Goal: Download file/media

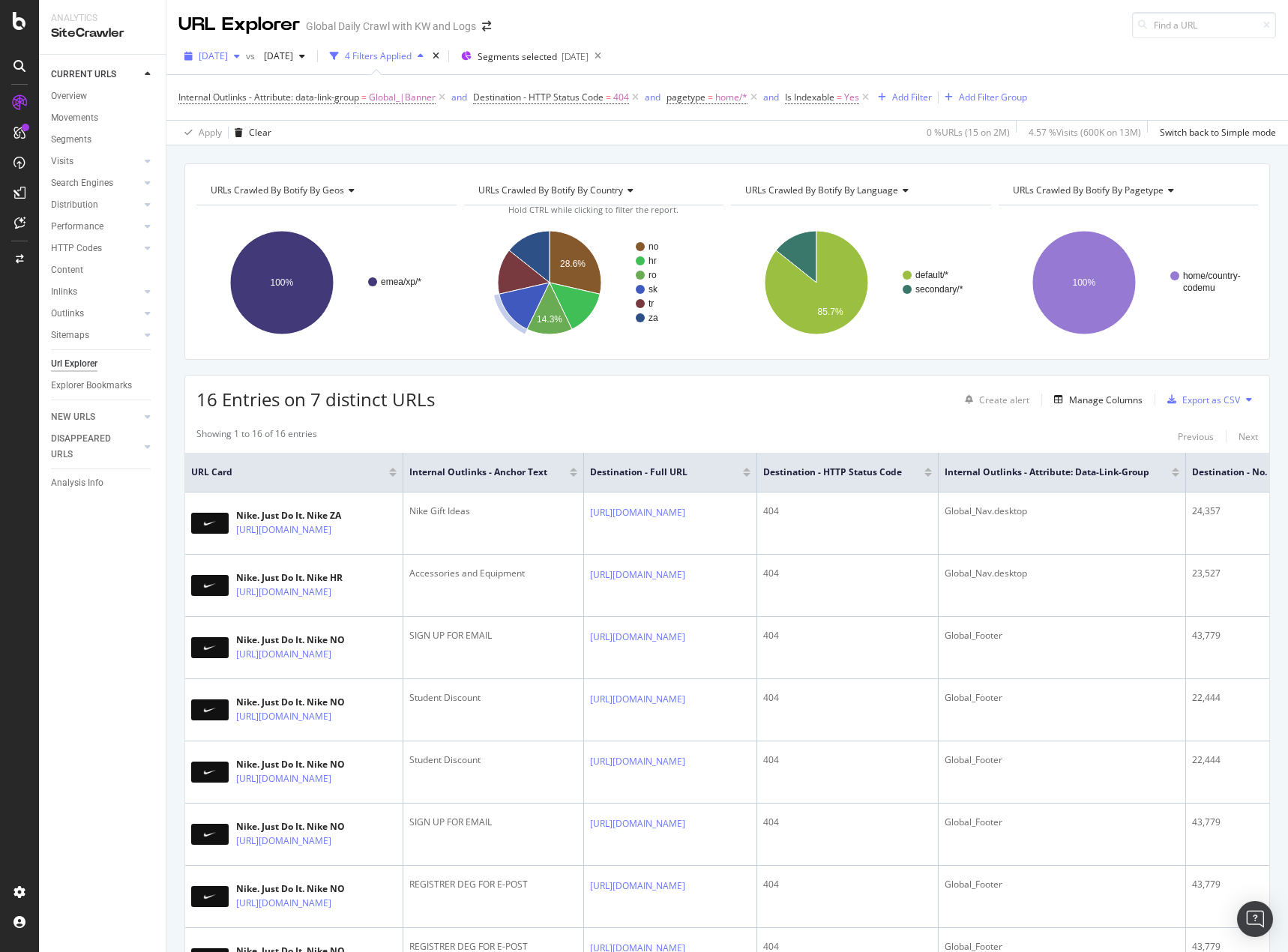
click at [223, 53] on span "[DATE]" at bounding box center [214, 56] width 29 height 13
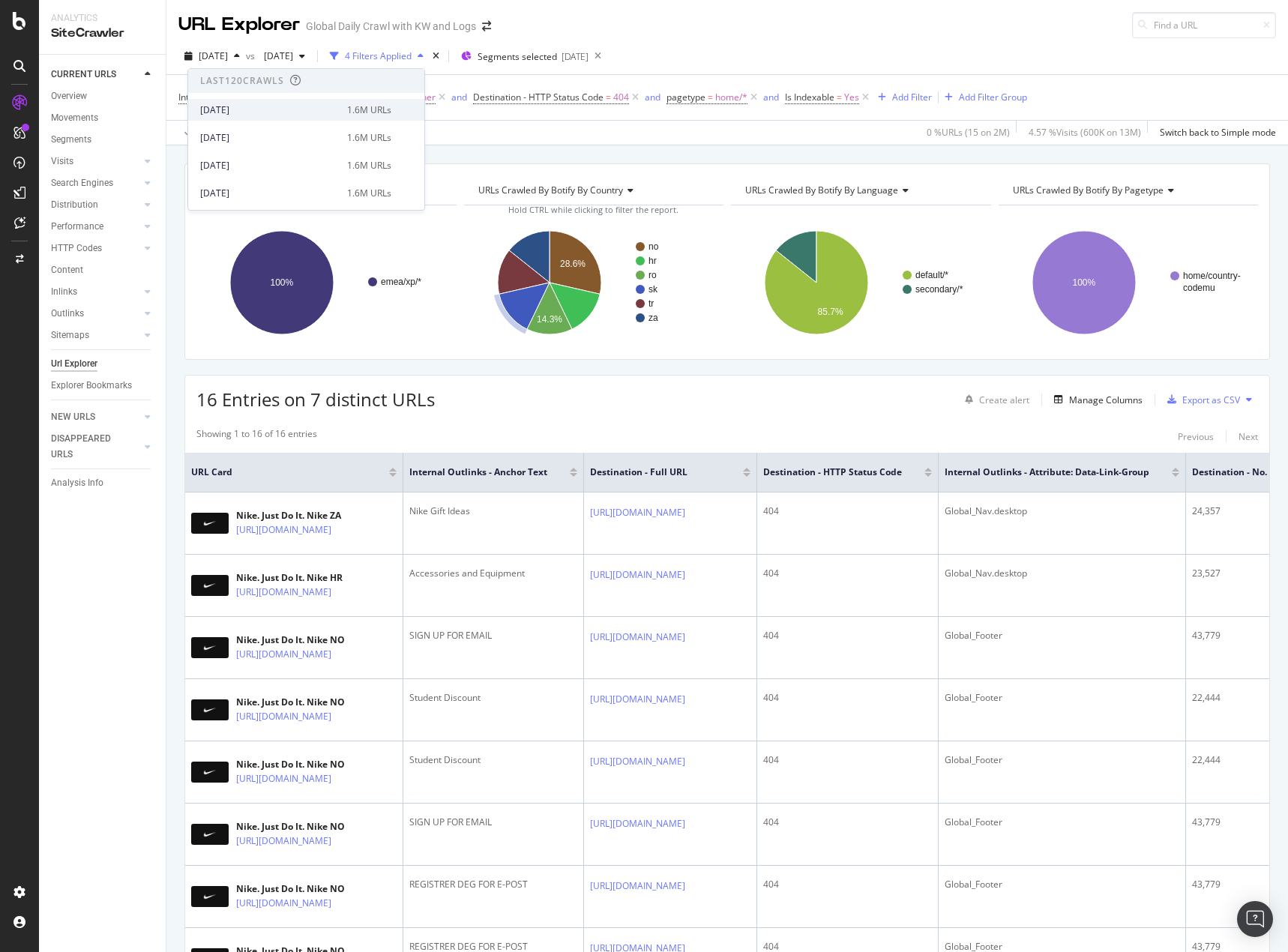
click at [283, 116] on div "[DATE]" at bounding box center [269, 110] width 138 height 14
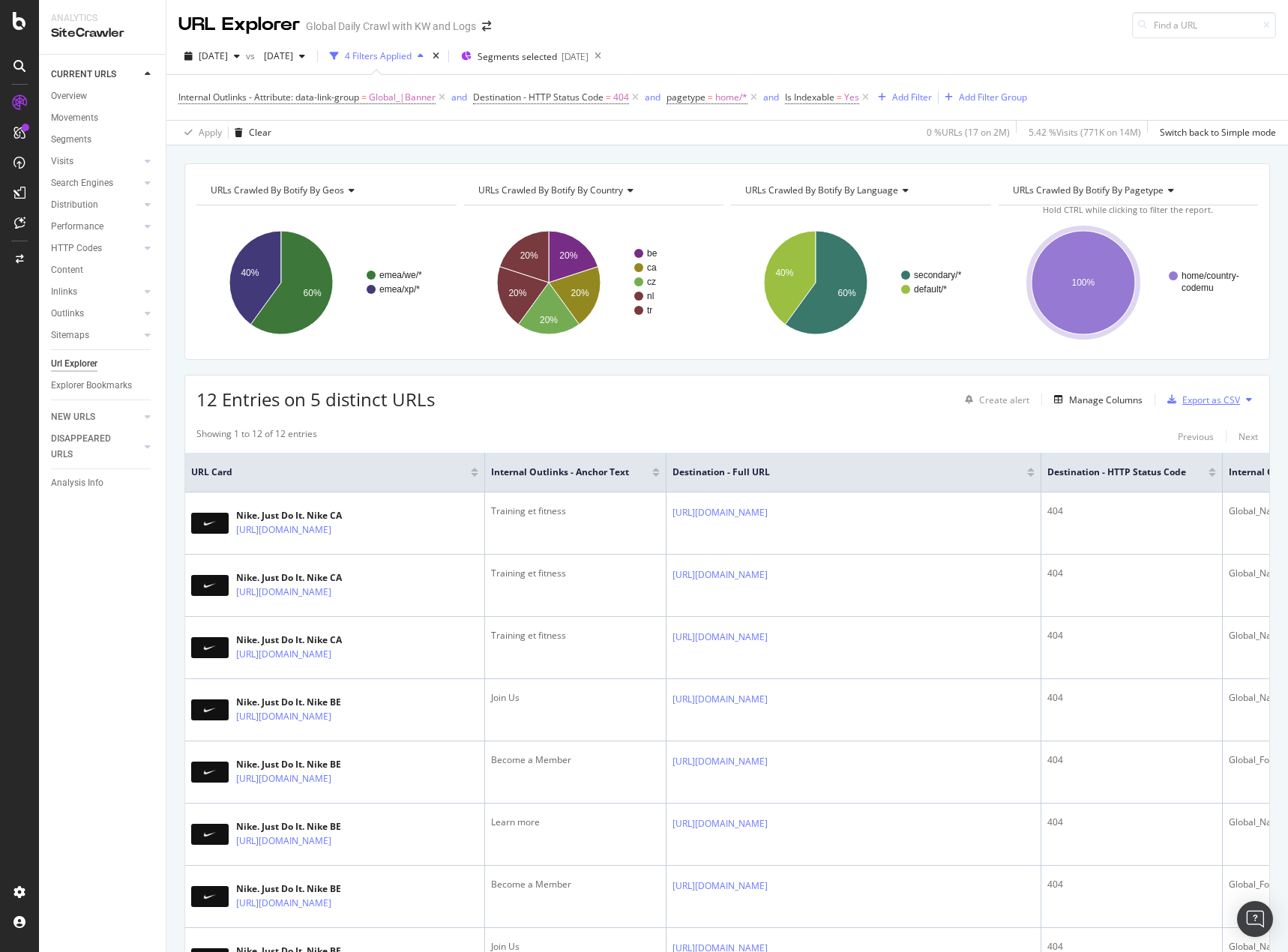
click at [1196, 400] on div "Export as CSV" at bounding box center [1211, 400] width 58 height 13
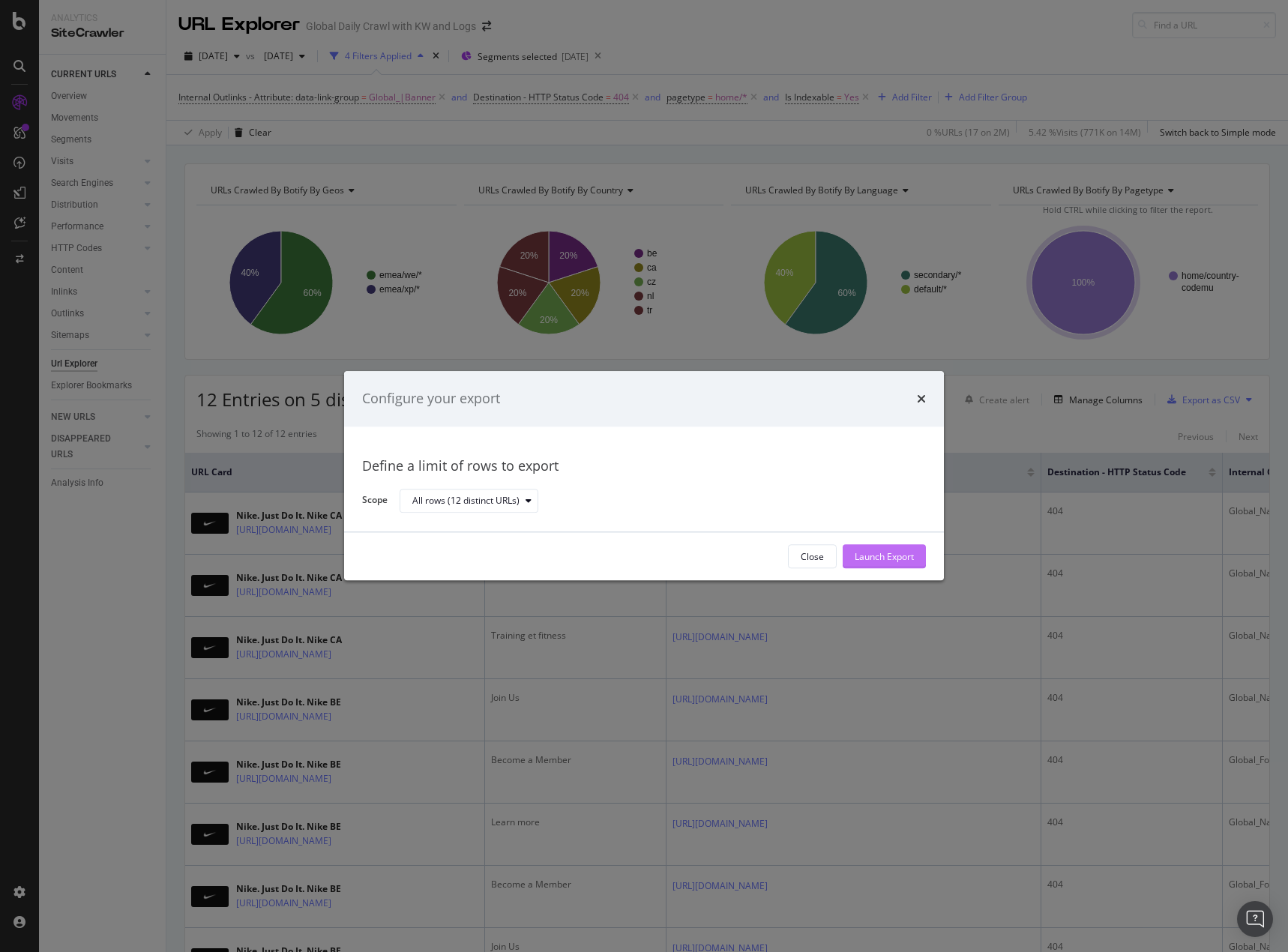
click at [910, 569] on button "Launch Export" at bounding box center [884, 557] width 83 height 24
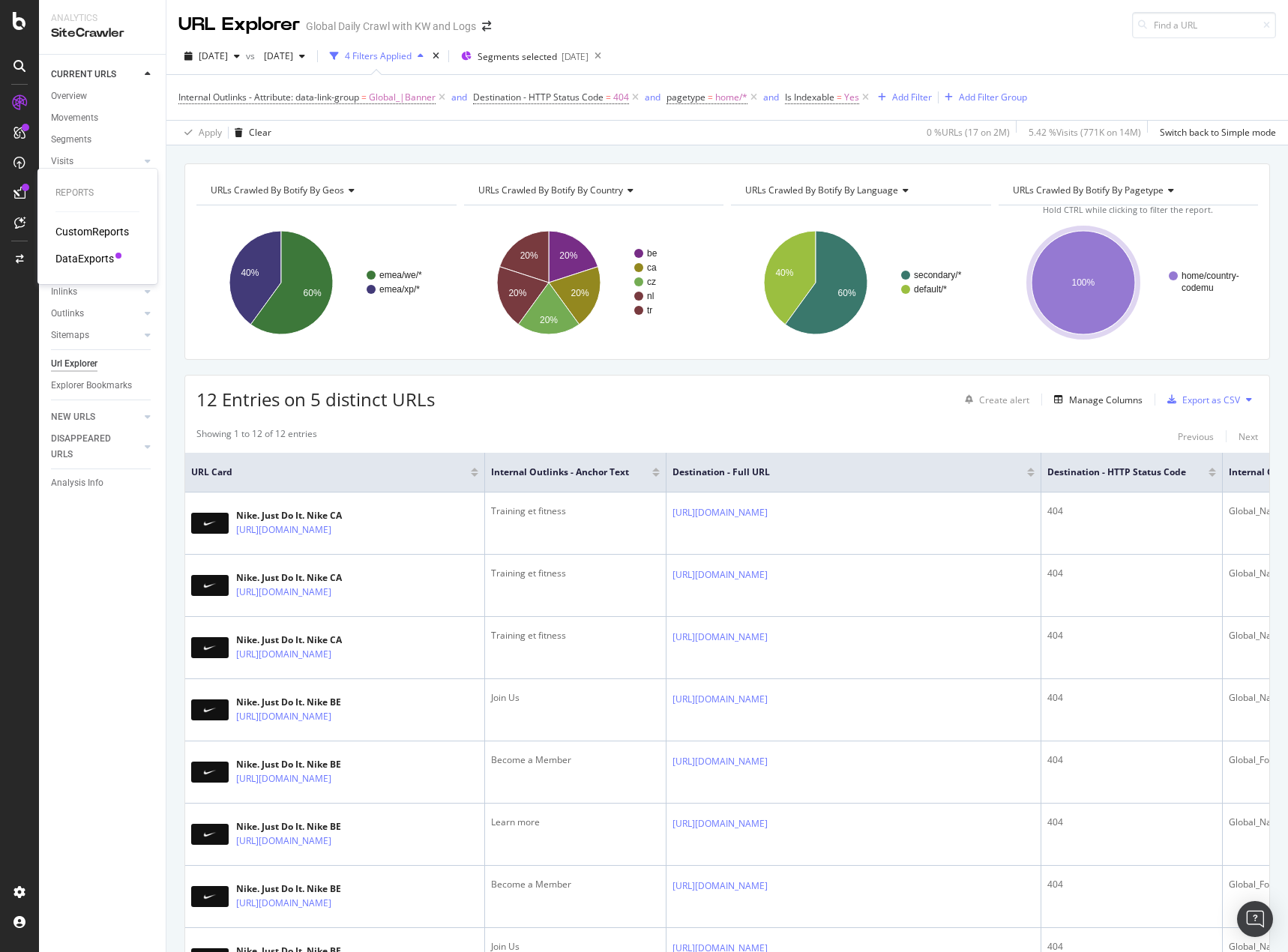
click at [80, 253] on div "DataExports" at bounding box center [84, 259] width 58 height 15
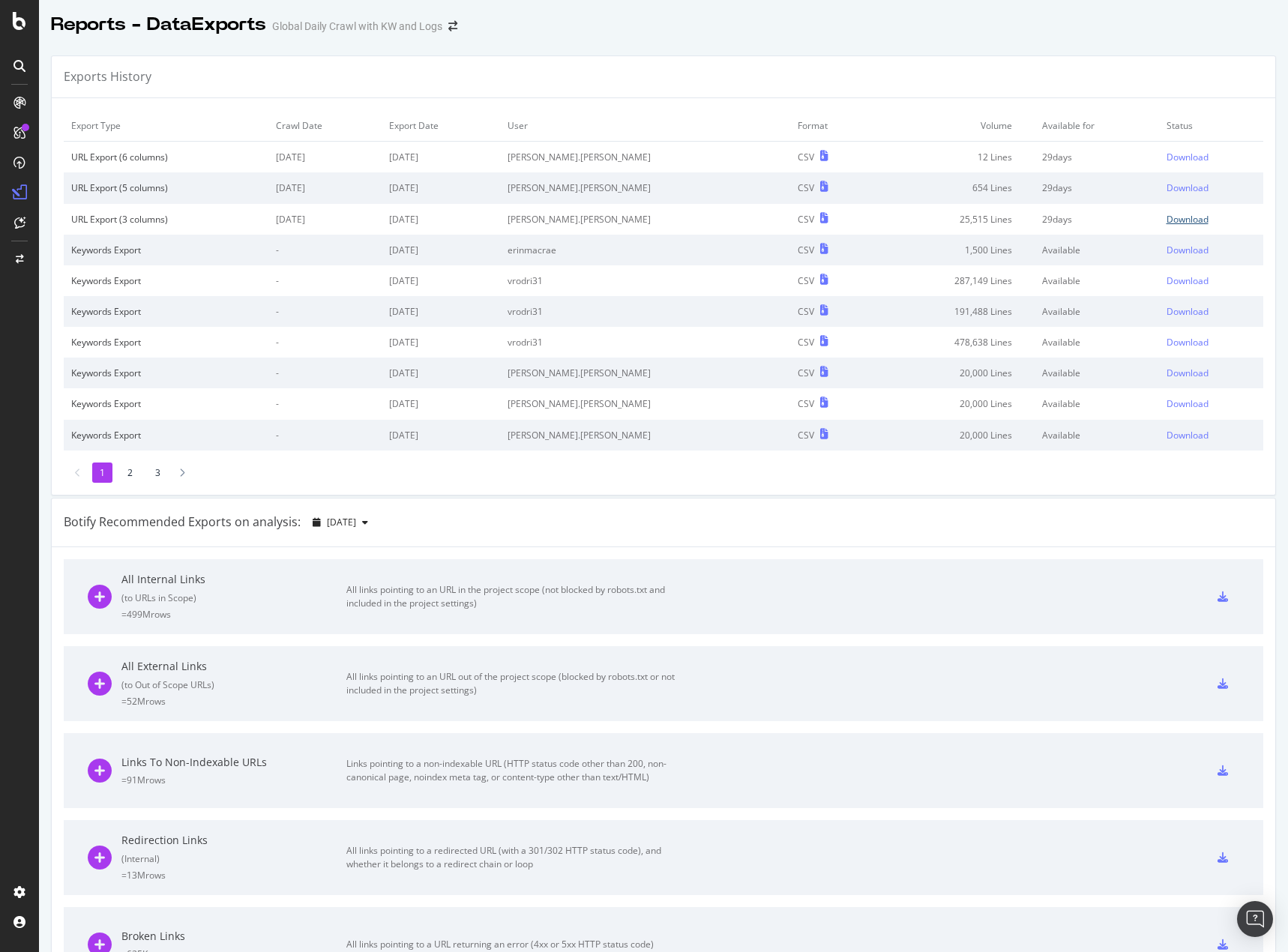
click at [1166, 219] on div "Download" at bounding box center [1188, 219] width 42 height 13
click at [1166, 189] on div "Download" at bounding box center [1188, 188] width 42 height 13
click at [1166, 157] on div "Download" at bounding box center [1188, 158] width 42 height 13
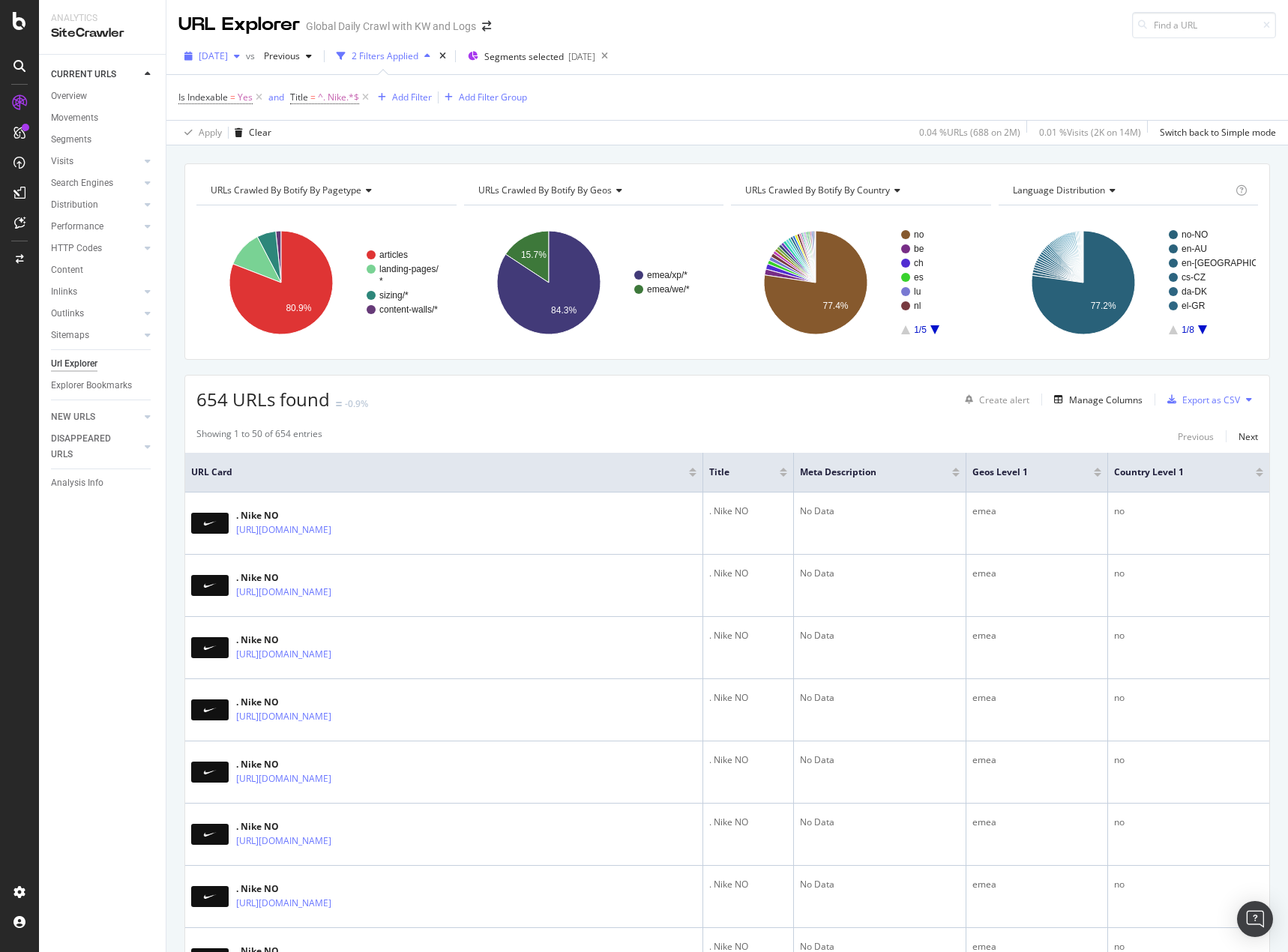
click at [228, 61] on span "[DATE]" at bounding box center [214, 56] width 29 height 13
click at [1195, 398] on div "Export as CSV" at bounding box center [1211, 400] width 58 height 13
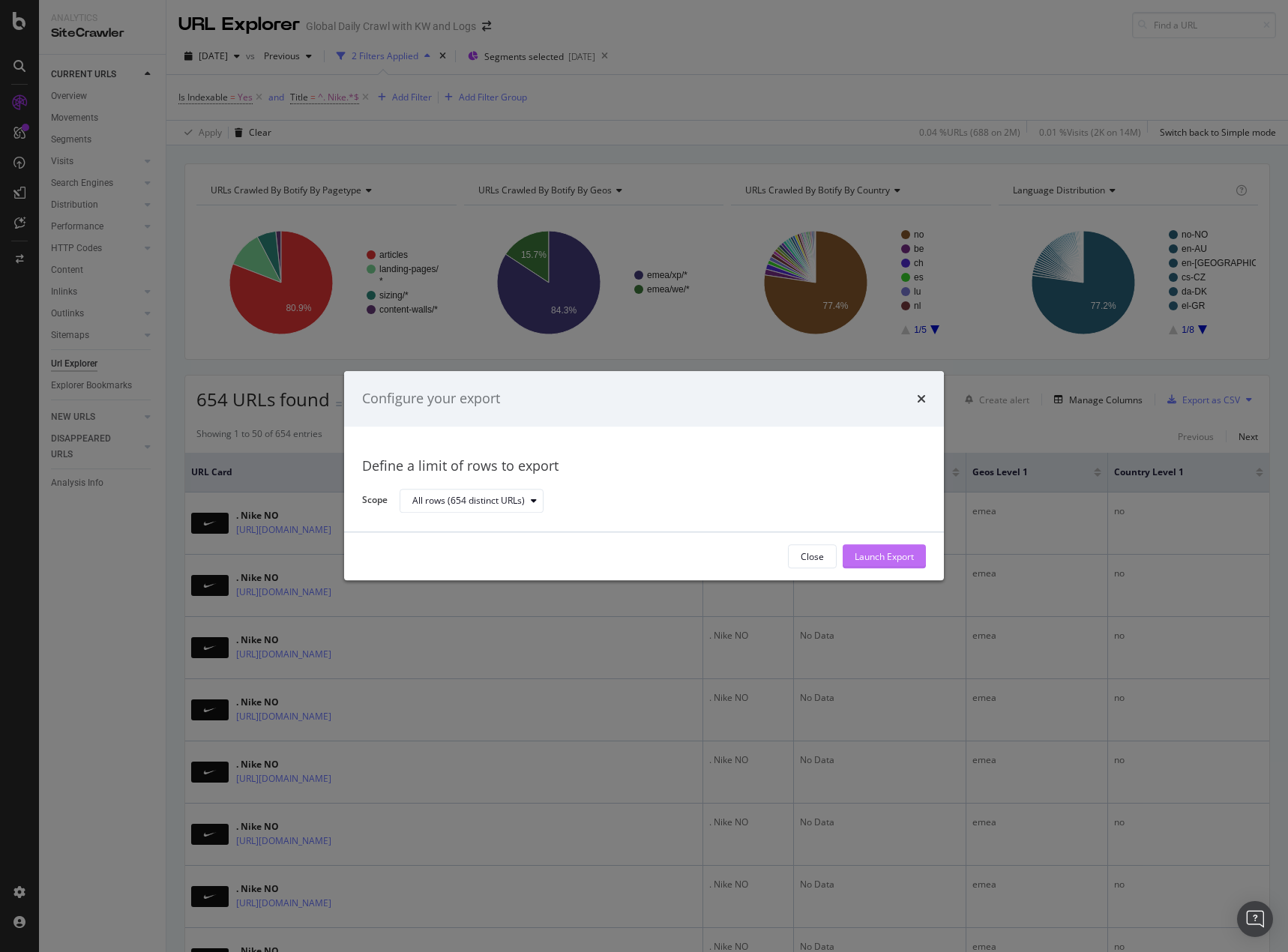
click at [907, 560] on div "Launch Export" at bounding box center [884, 557] width 59 height 13
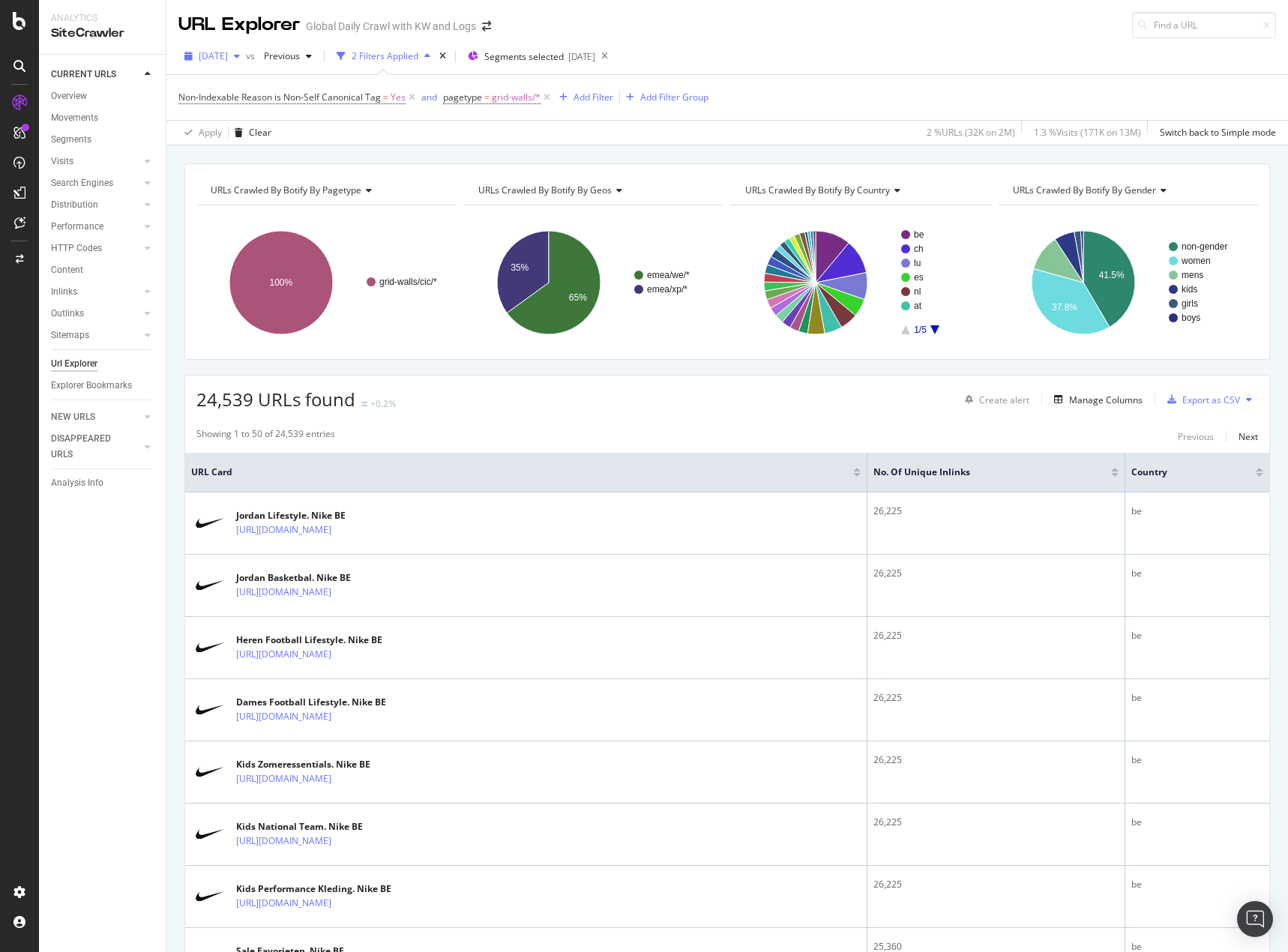
click at [228, 60] on span "[DATE]" at bounding box center [214, 56] width 29 height 13
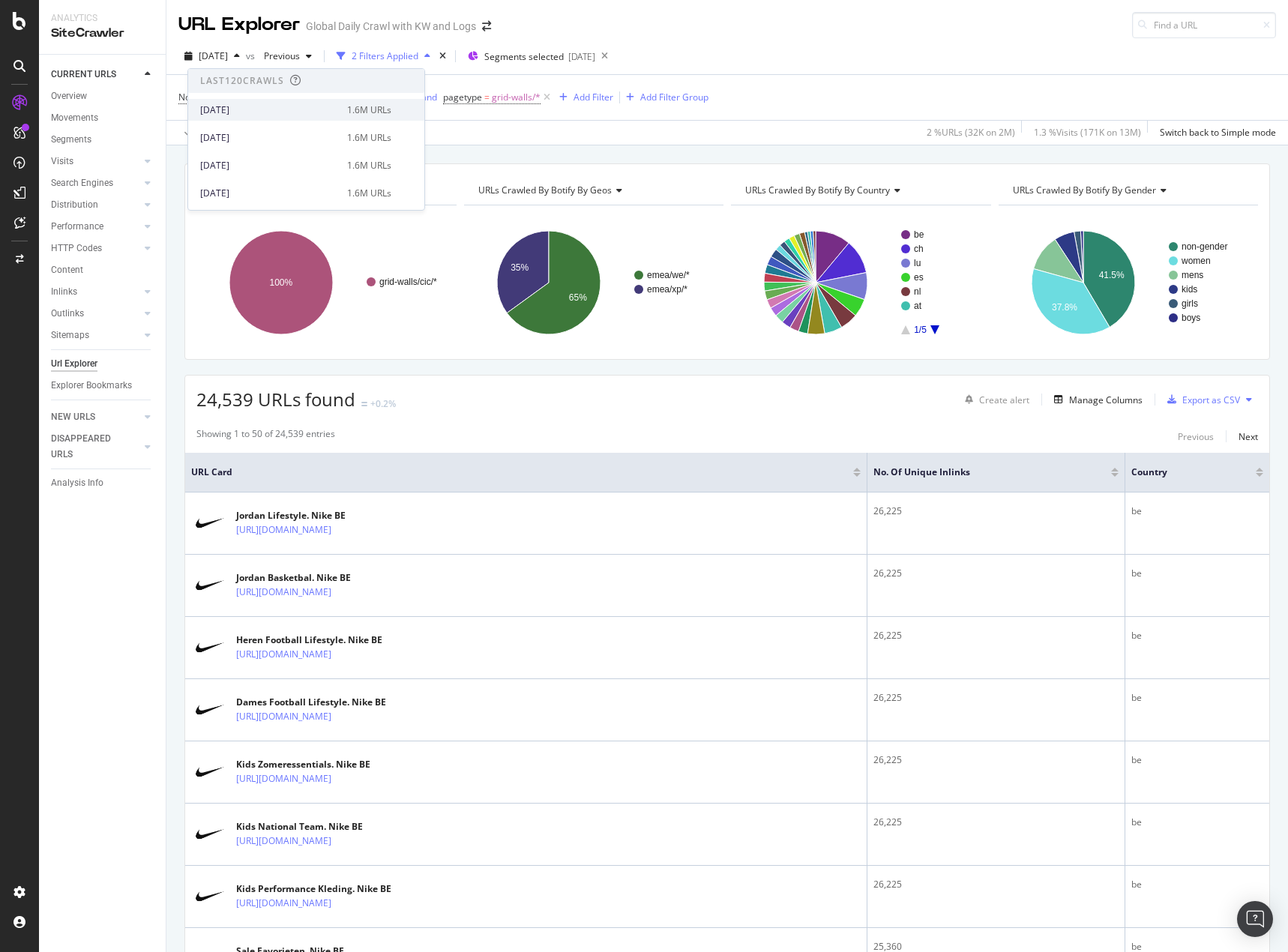
click at [253, 111] on div "[DATE]" at bounding box center [269, 110] width 138 height 14
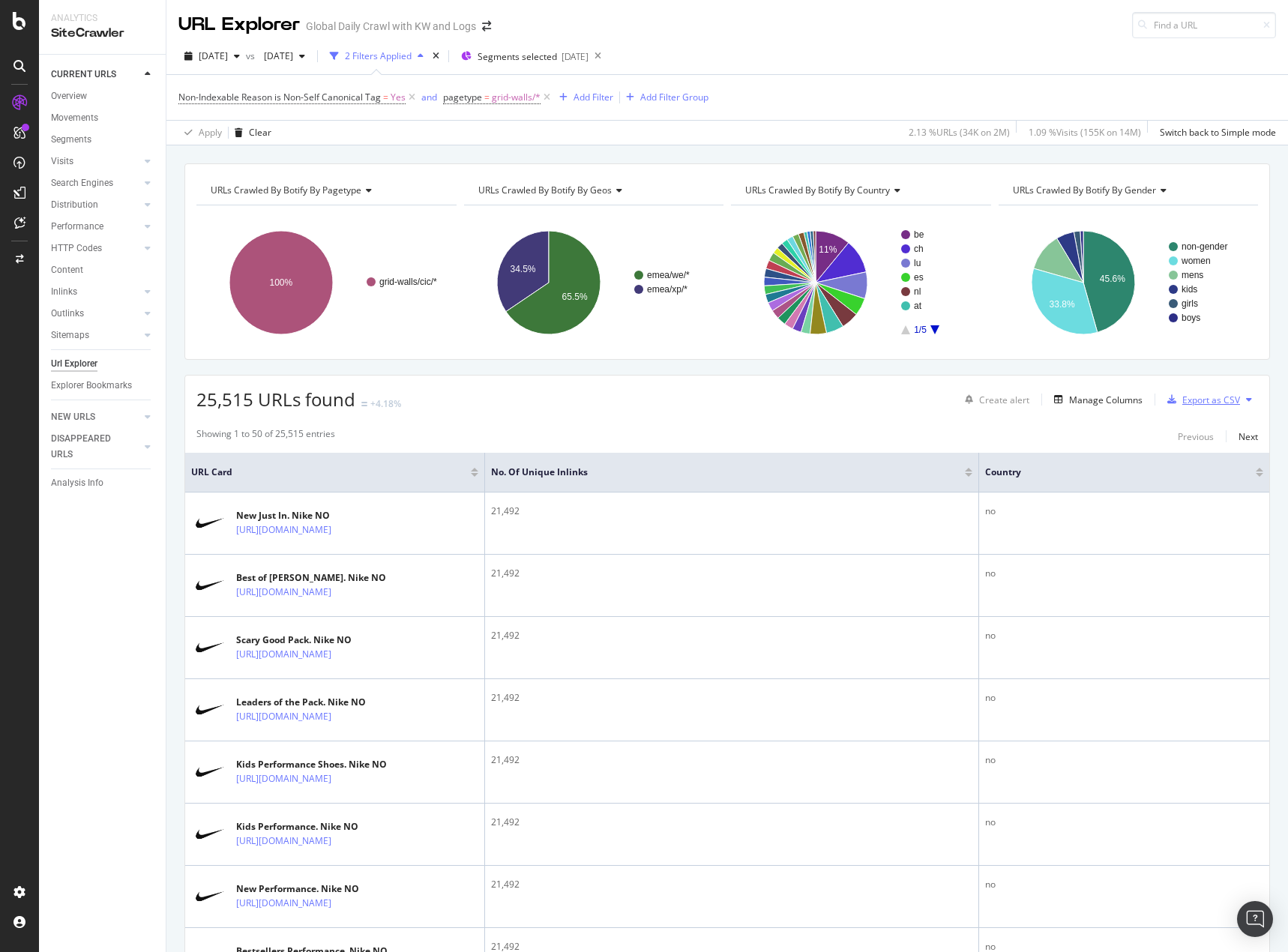
click at [1202, 396] on div "Export as CSV" at bounding box center [1211, 400] width 58 height 13
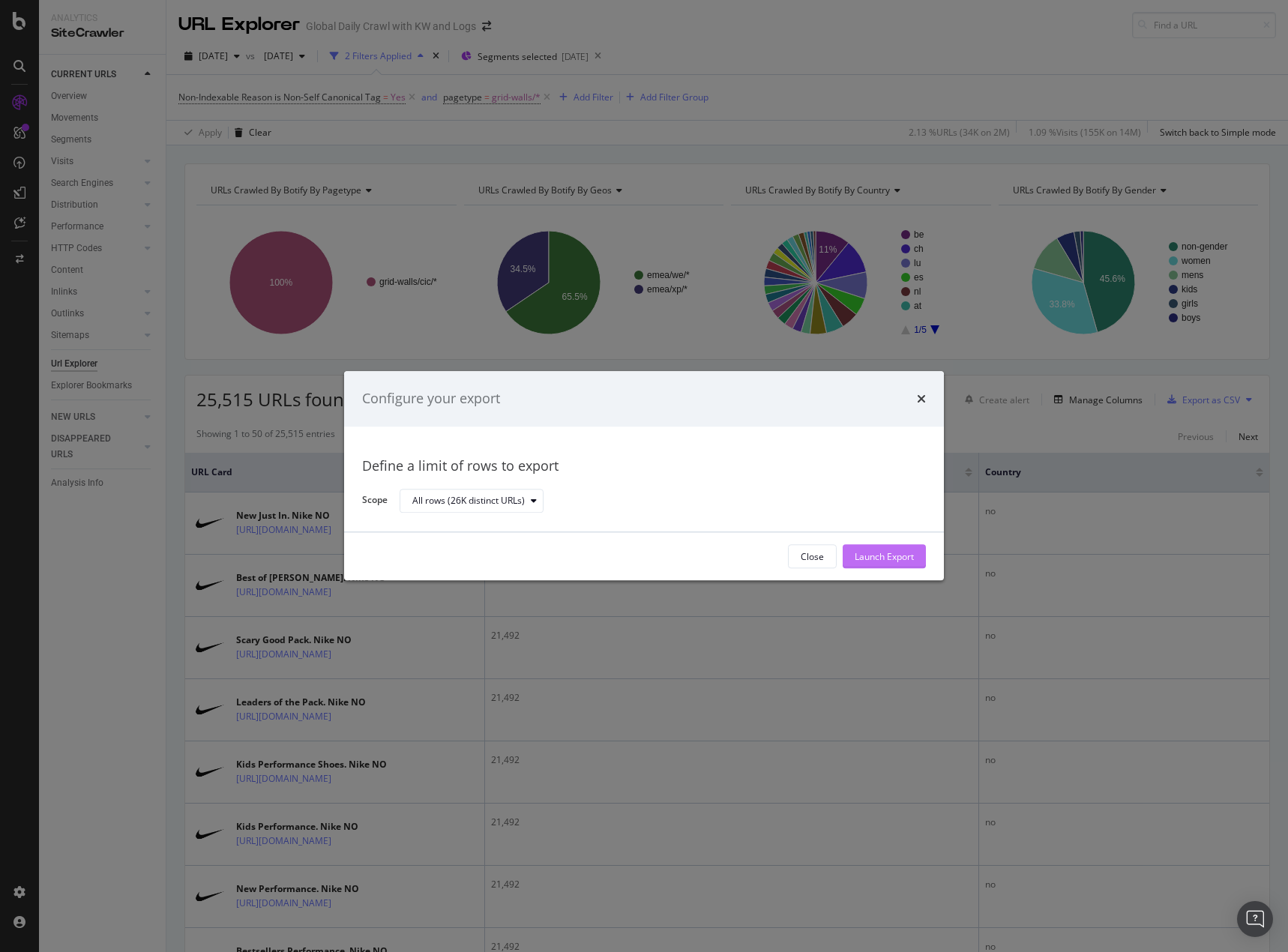
click at [916, 557] on button "Launch Export" at bounding box center [884, 557] width 83 height 24
